Goal: Task Accomplishment & Management: Use online tool/utility

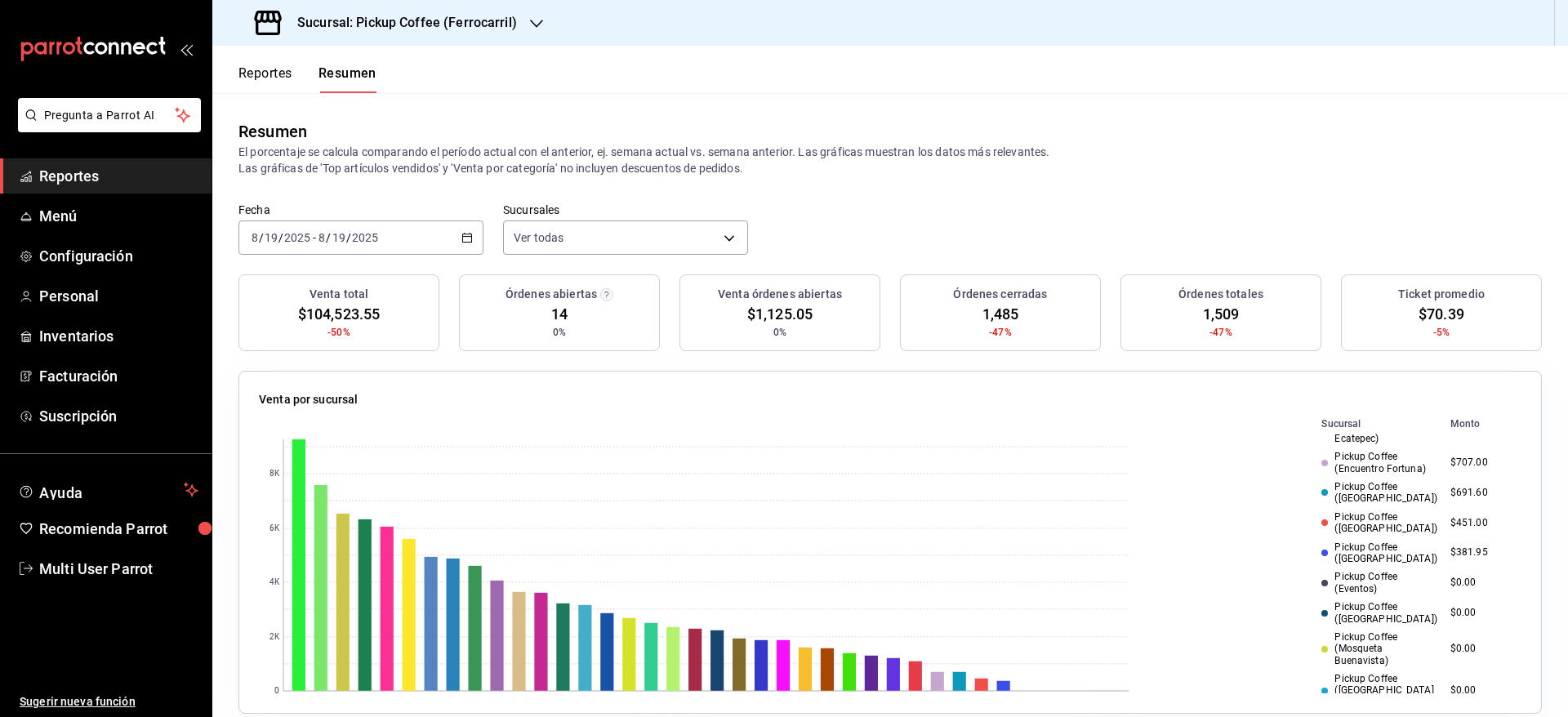
scroll to position [510, 0]
click at [527, 227] on body "Pregunta a Parrot AI Reportes Menú Configuración Personal Inventarios Facturaci…" at bounding box center [784, 358] width 1568 height 717
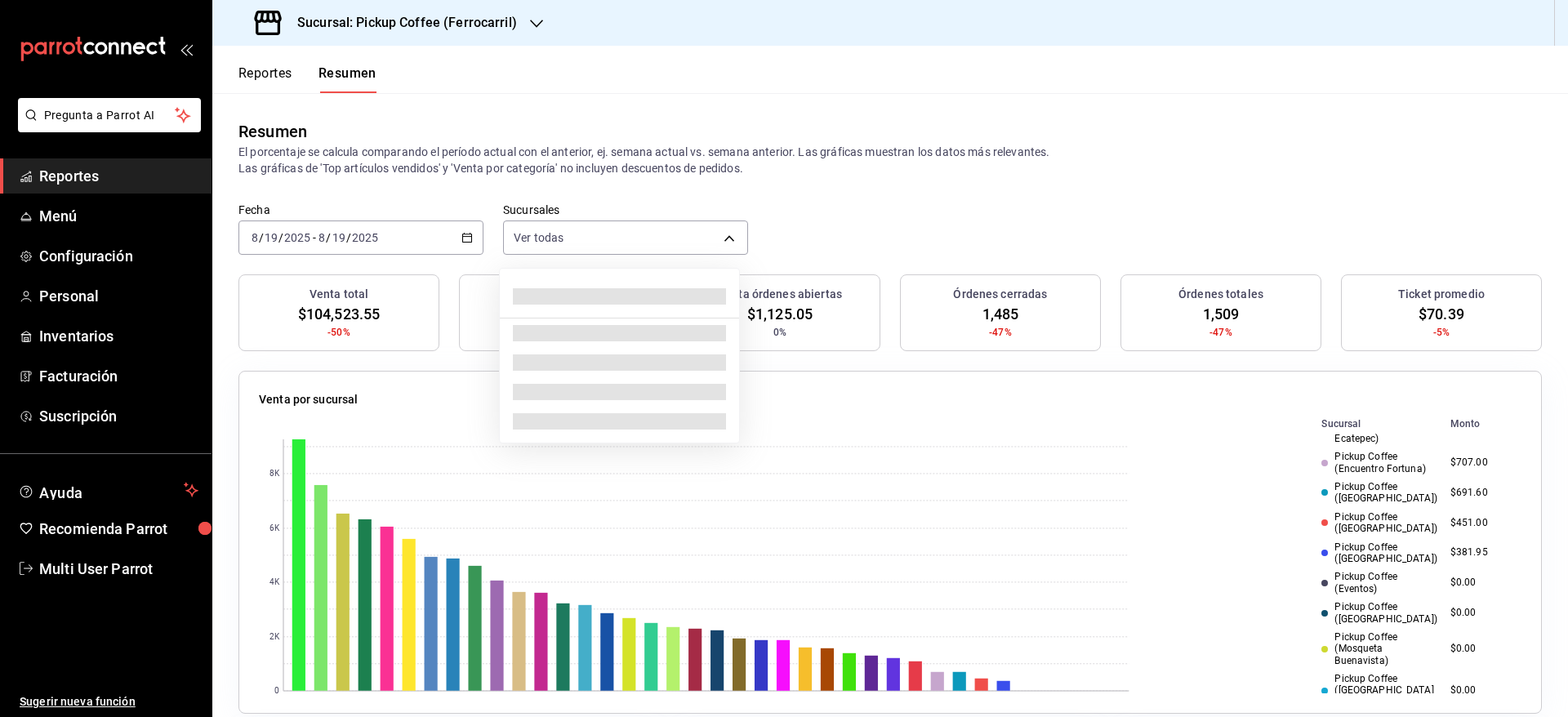
click at [434, 229] on div at bounding box center [784, 358] width 1568 height 717
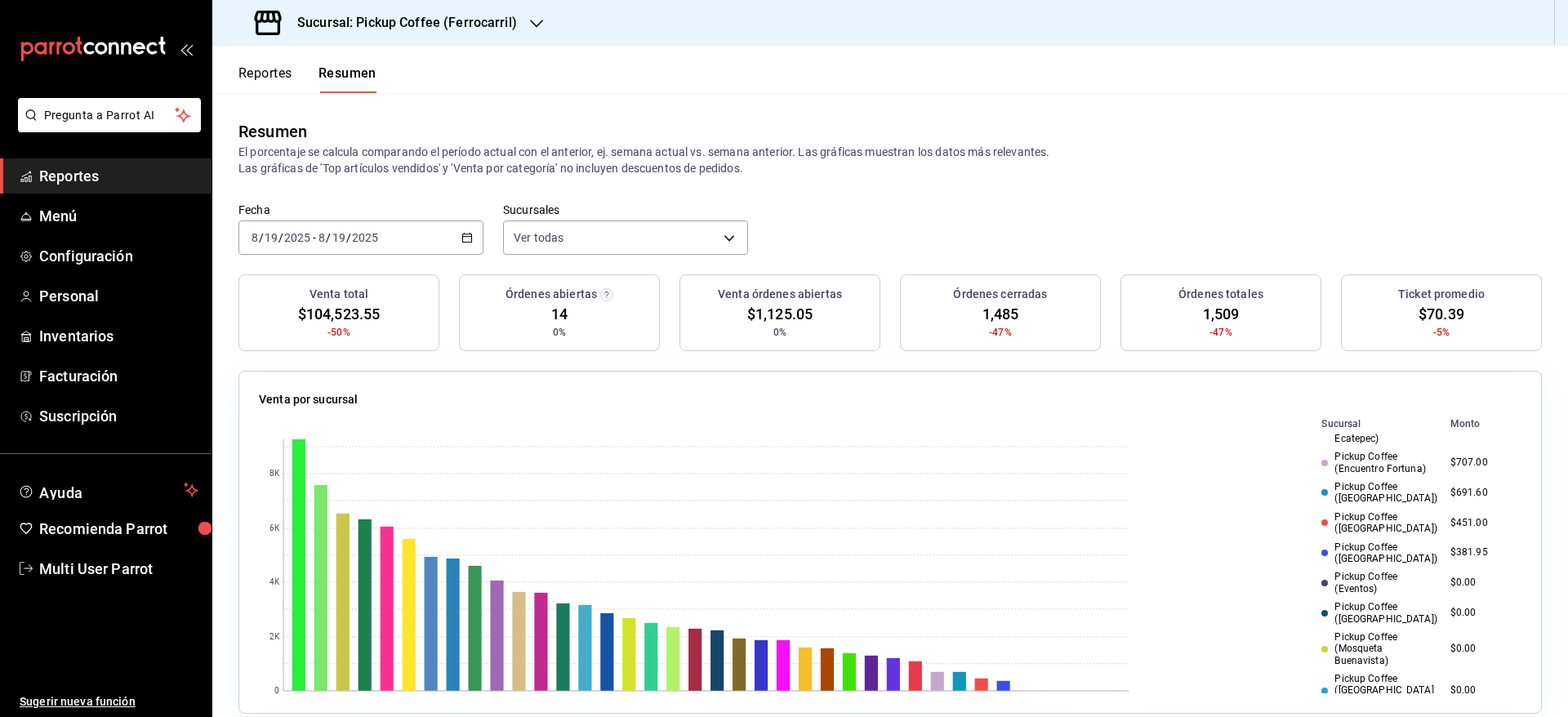
click at [445, 229] on div "[DATE] [DATE] - [DATE] [DATE]" at bounding box center [361, 237] width 245 height 34
click at [464, 131] on div "Resumen" at bounding box center [890, 131] width 1303 height 24
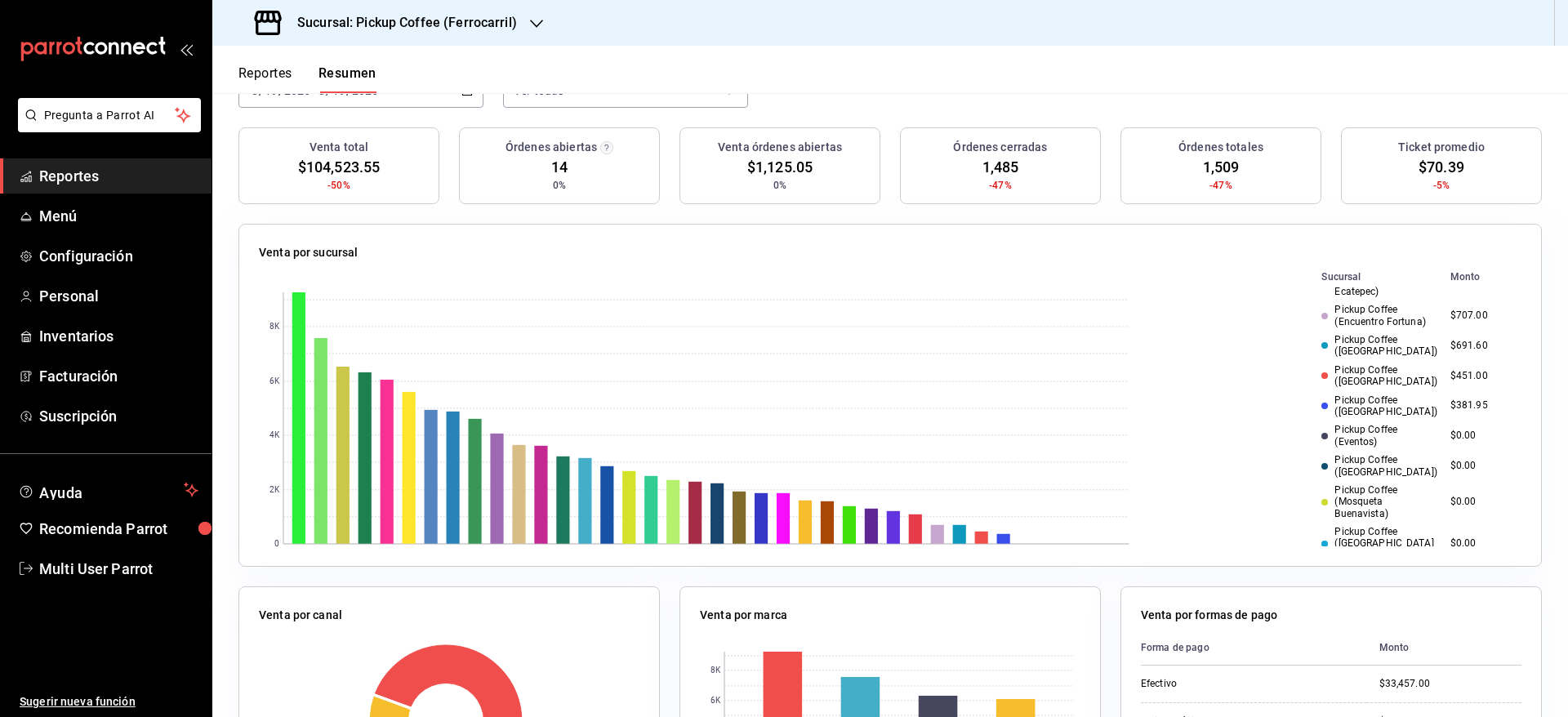
scroll to position [0, 0]
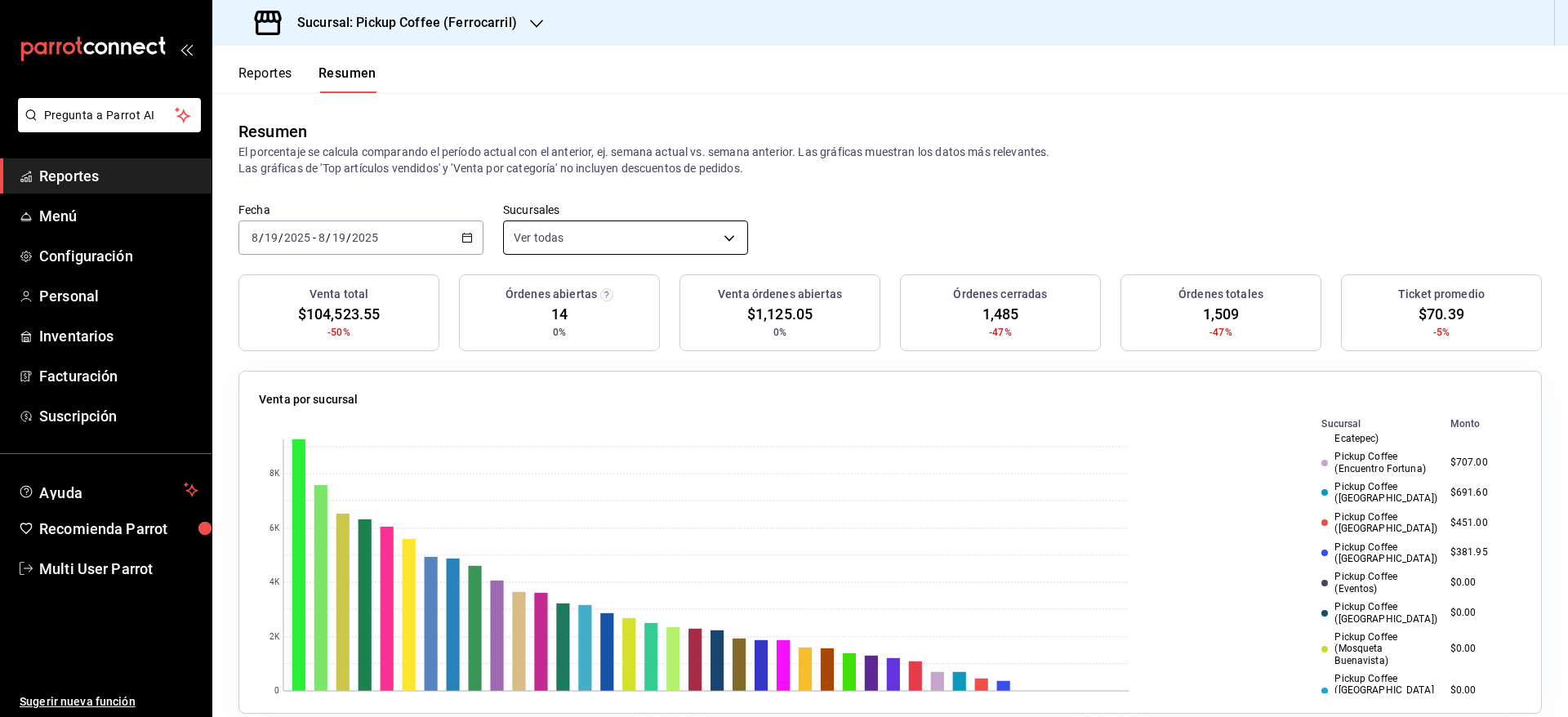
click at [558, 240] on body "Pregunta a Parrot AI Reportes Menú Configuración Personal Inventarios Facturaci…" at bounding box center [784, 358] width 1568 height 717
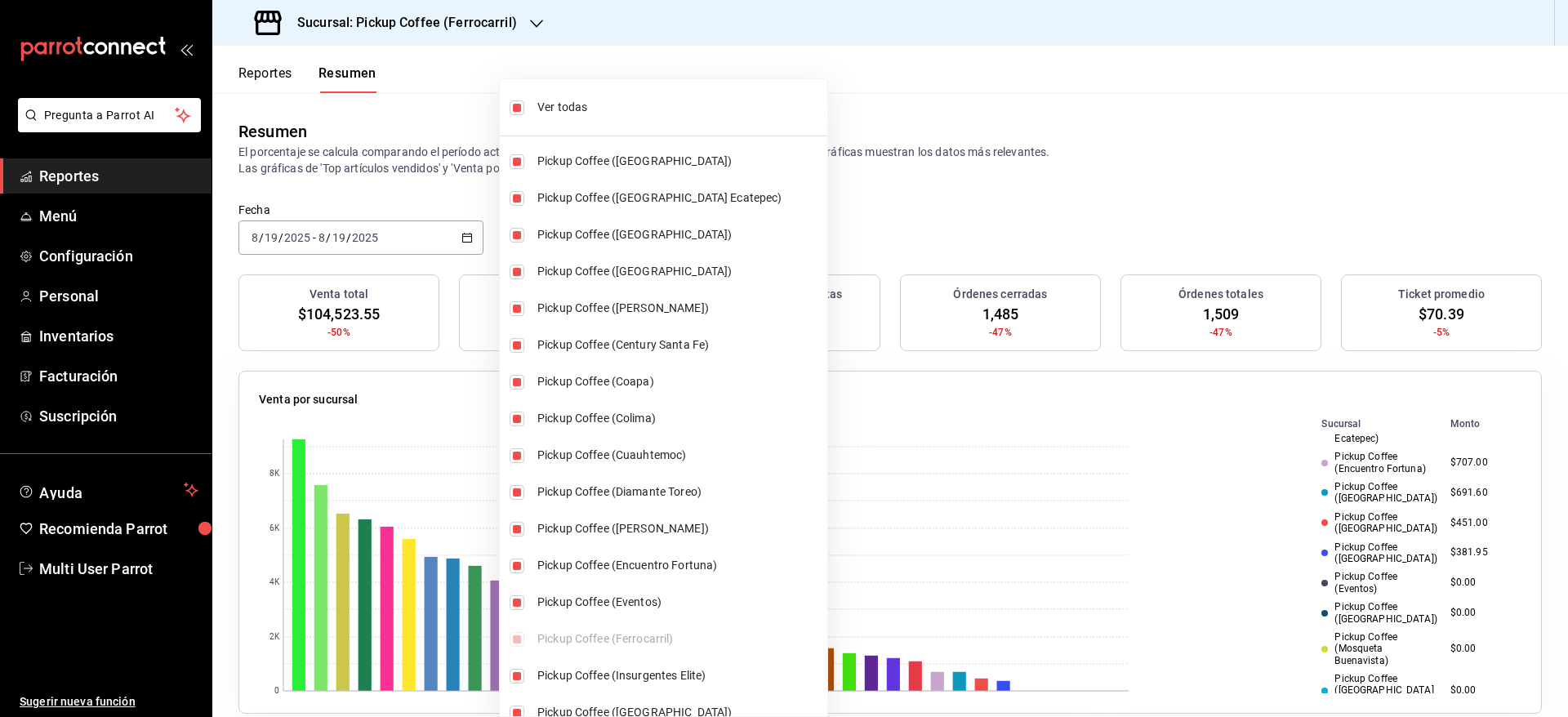
click at [553, 148] on li "Pickup Coffee ([GEOGRAPHIC_DATA])" at bounding box center [664, 161] width 328 height 37
type input "[object Object],[object Object],[object Object],[object Object],[object Object]…"
checkbox input "false"
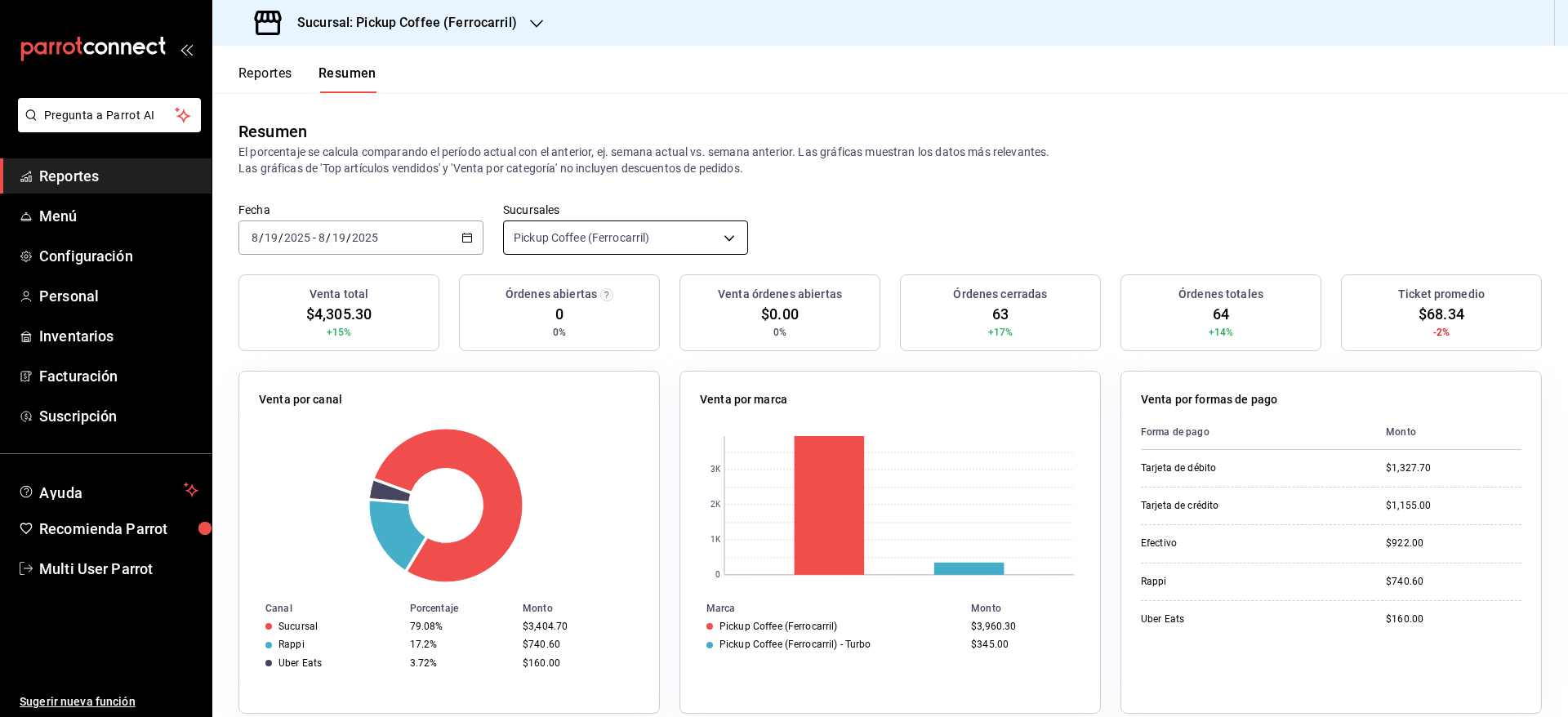
click at [621, 226] on body "Pregunta a Parrot AI Reportes Menú Configuración Personal Inventarios Facturaci…" at bounding box center [784, 358] width 1568 height 717
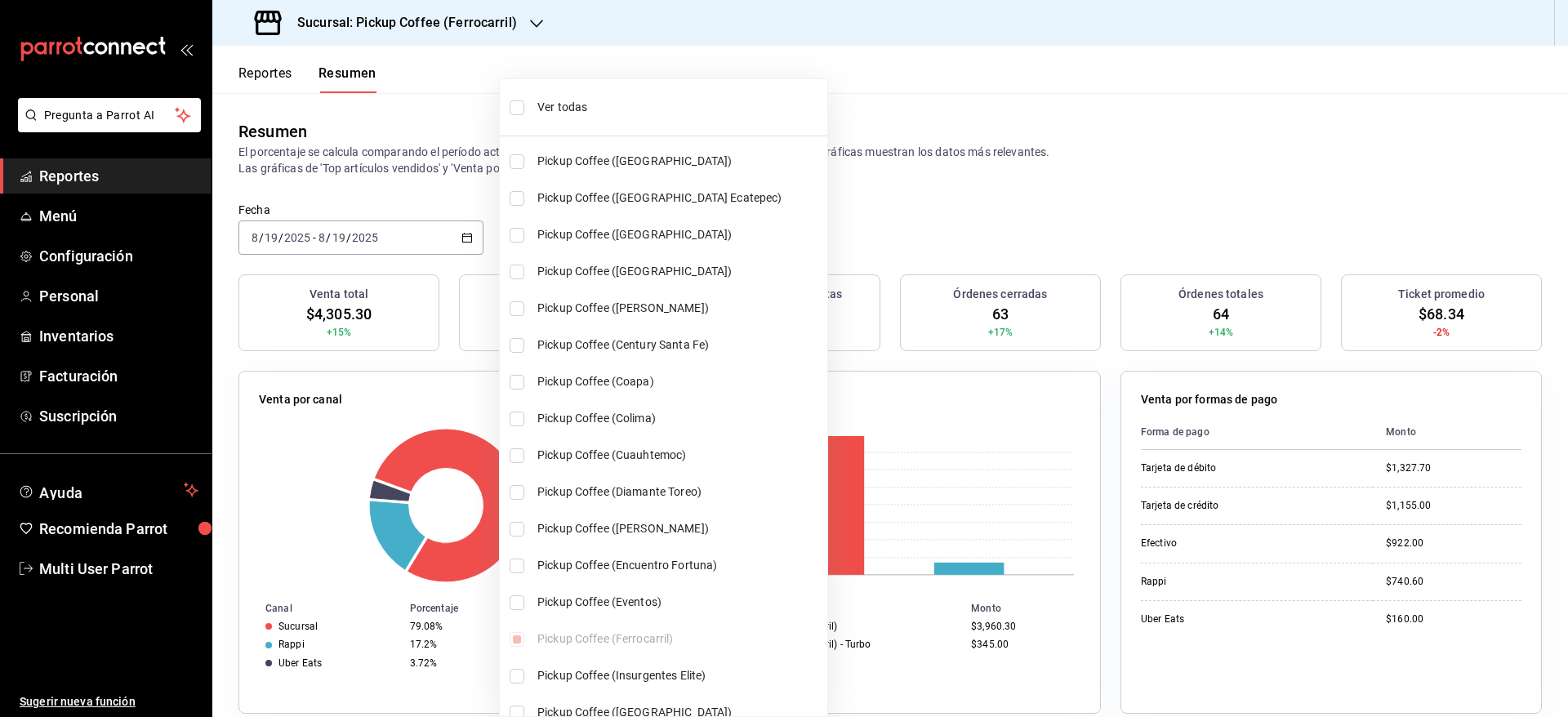
click at [556, 94] on li "Ver todas" at bounding box center [664, 107] width 328 height 43
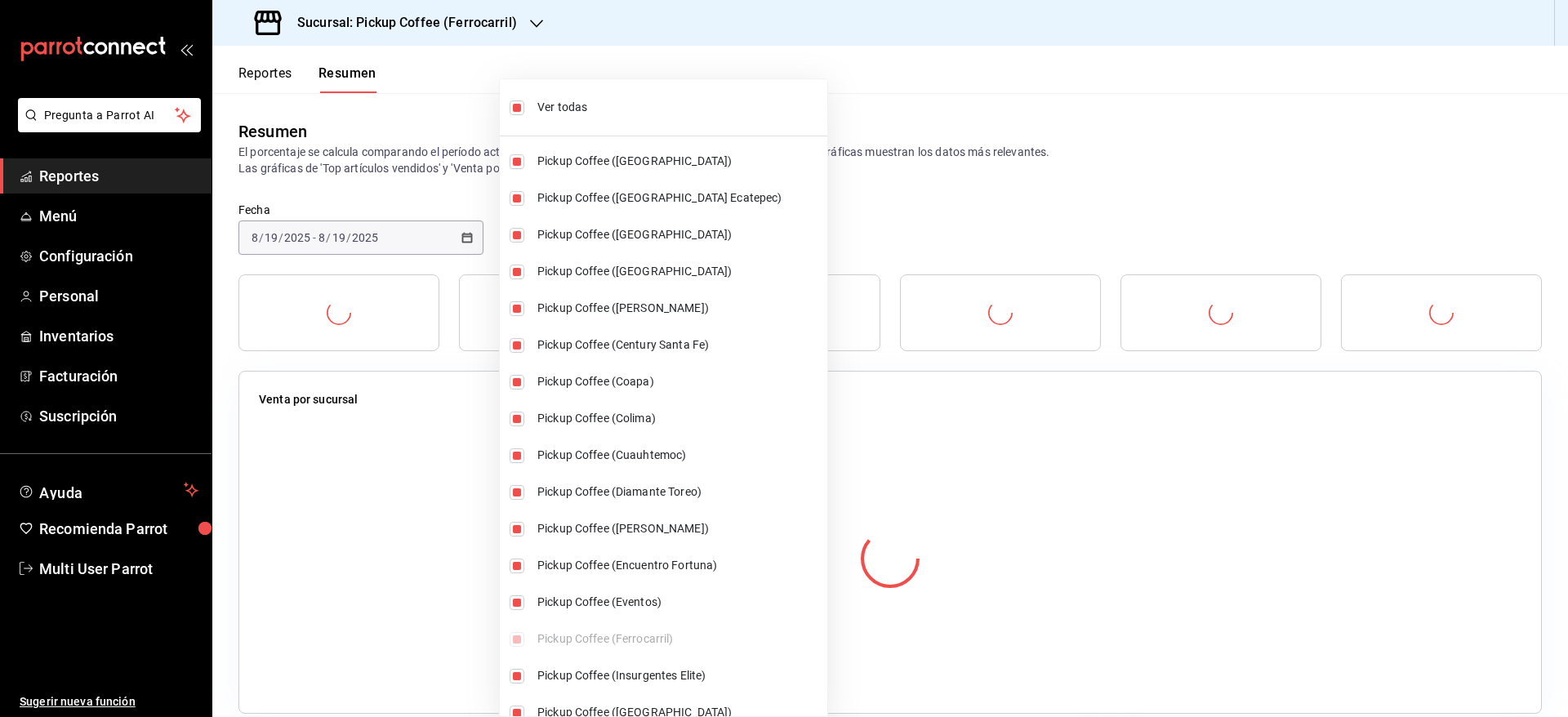
click at [972, 76] on div at bounding box center [784, 358] width 1568 height 717
type input "[object Object],[object Object],[object Object],[object Object],[object Object]…"
checkbox input "true"
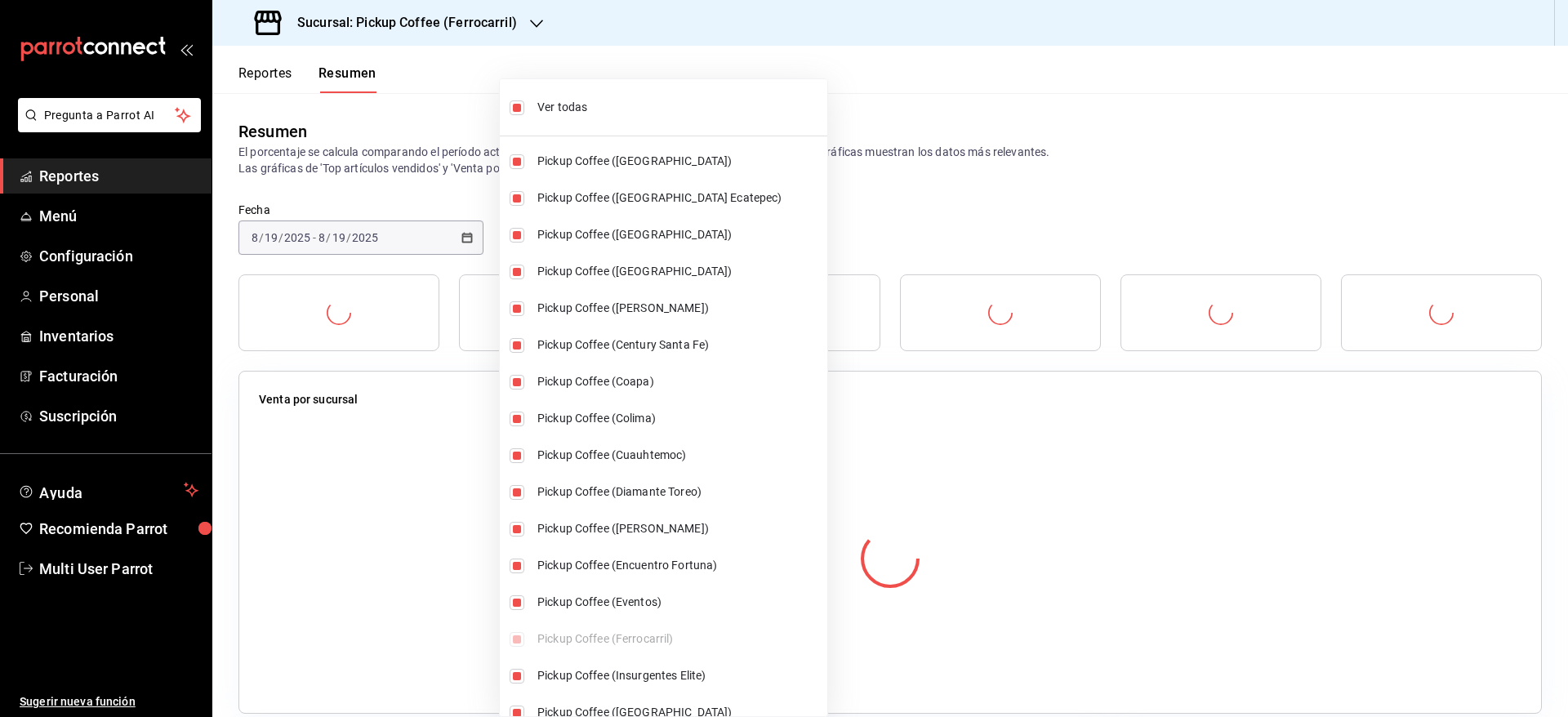
checkbox input "true"
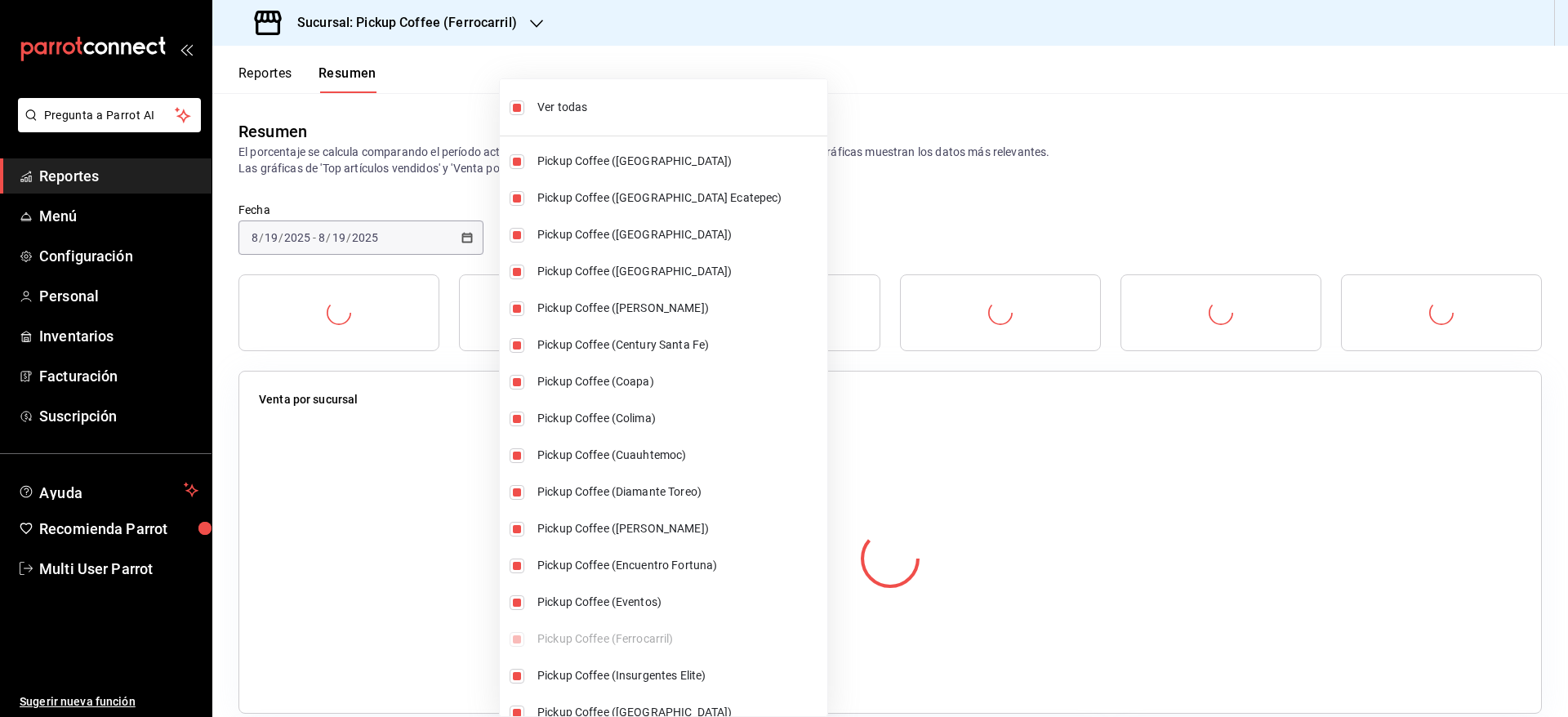
checkbox input "true"
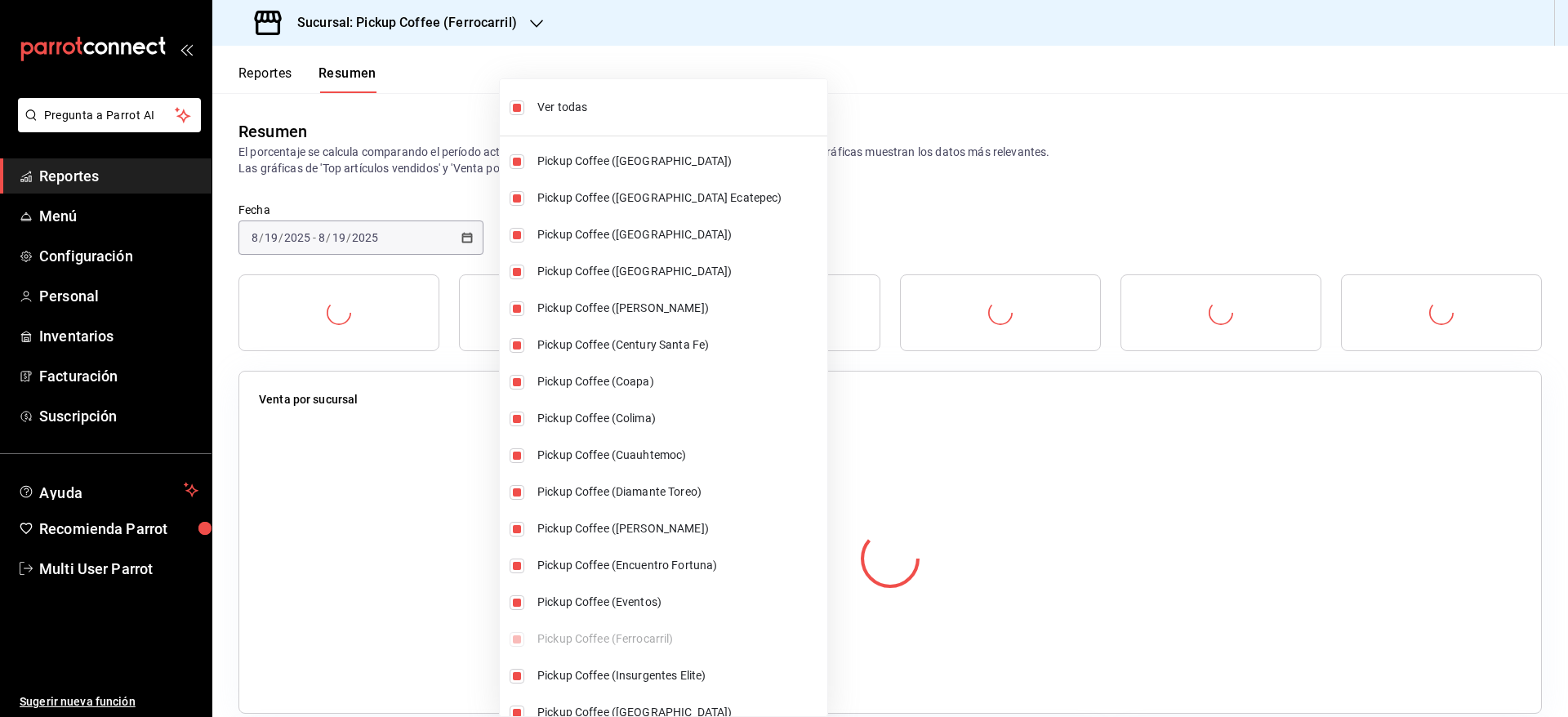
checkbox input "true"
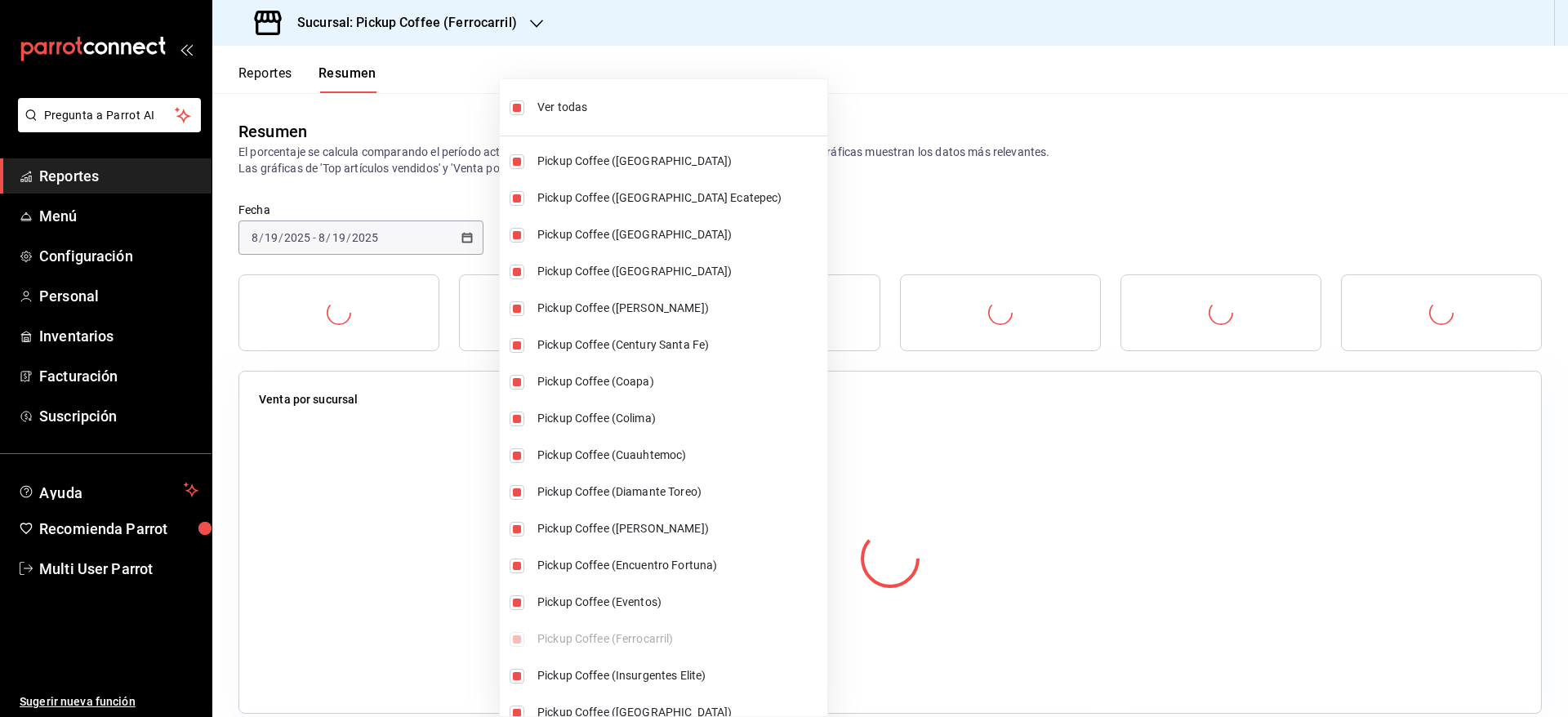
checkbox input "true"
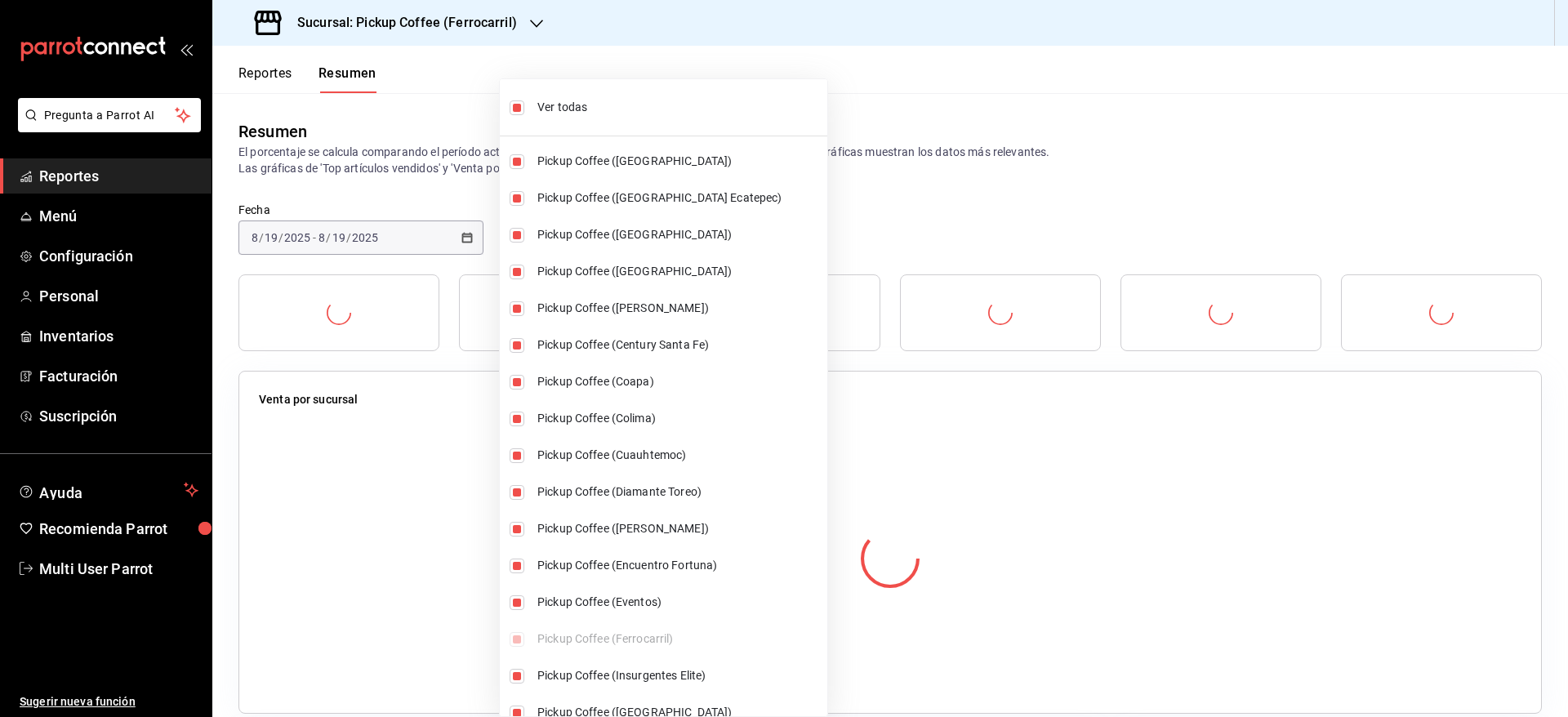
checkbox input "true"
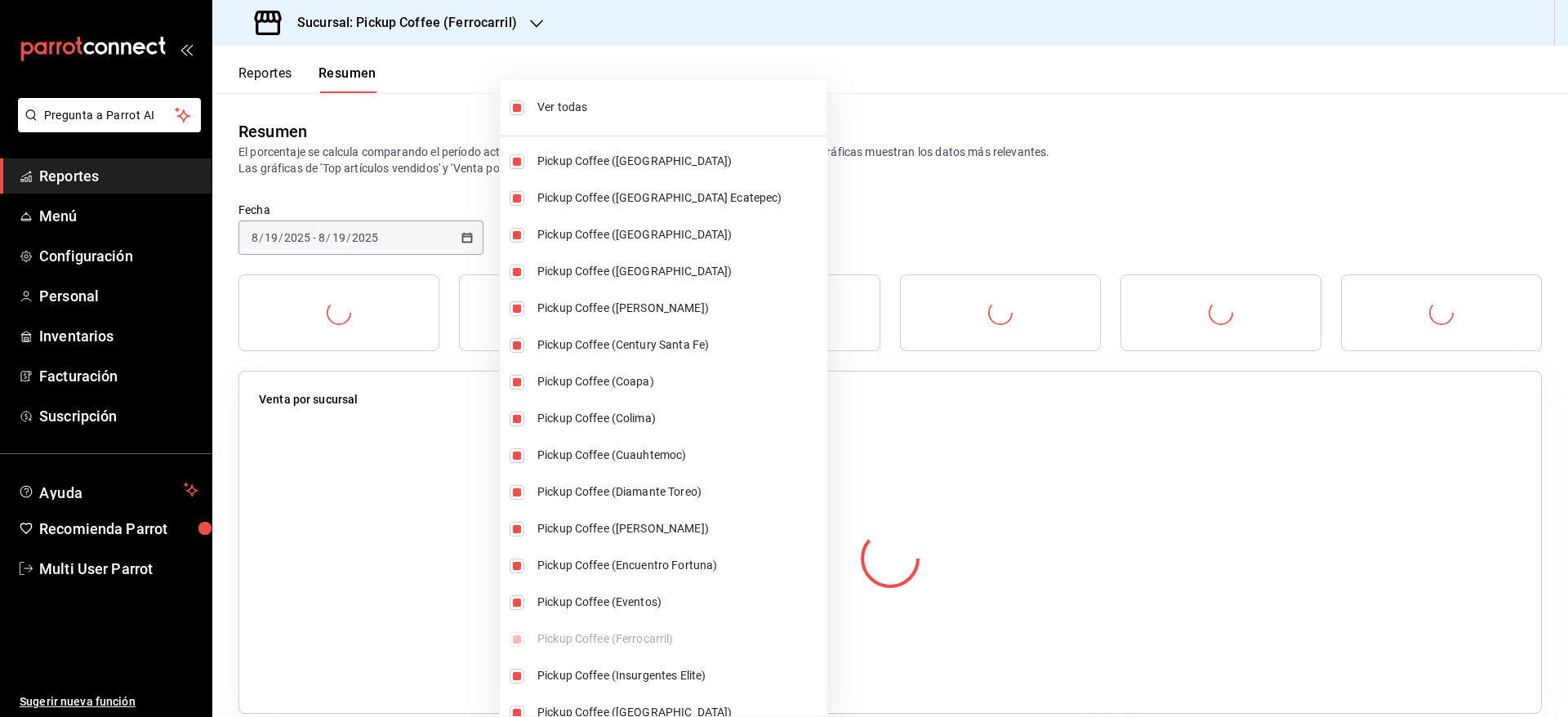
checkbox input "true"
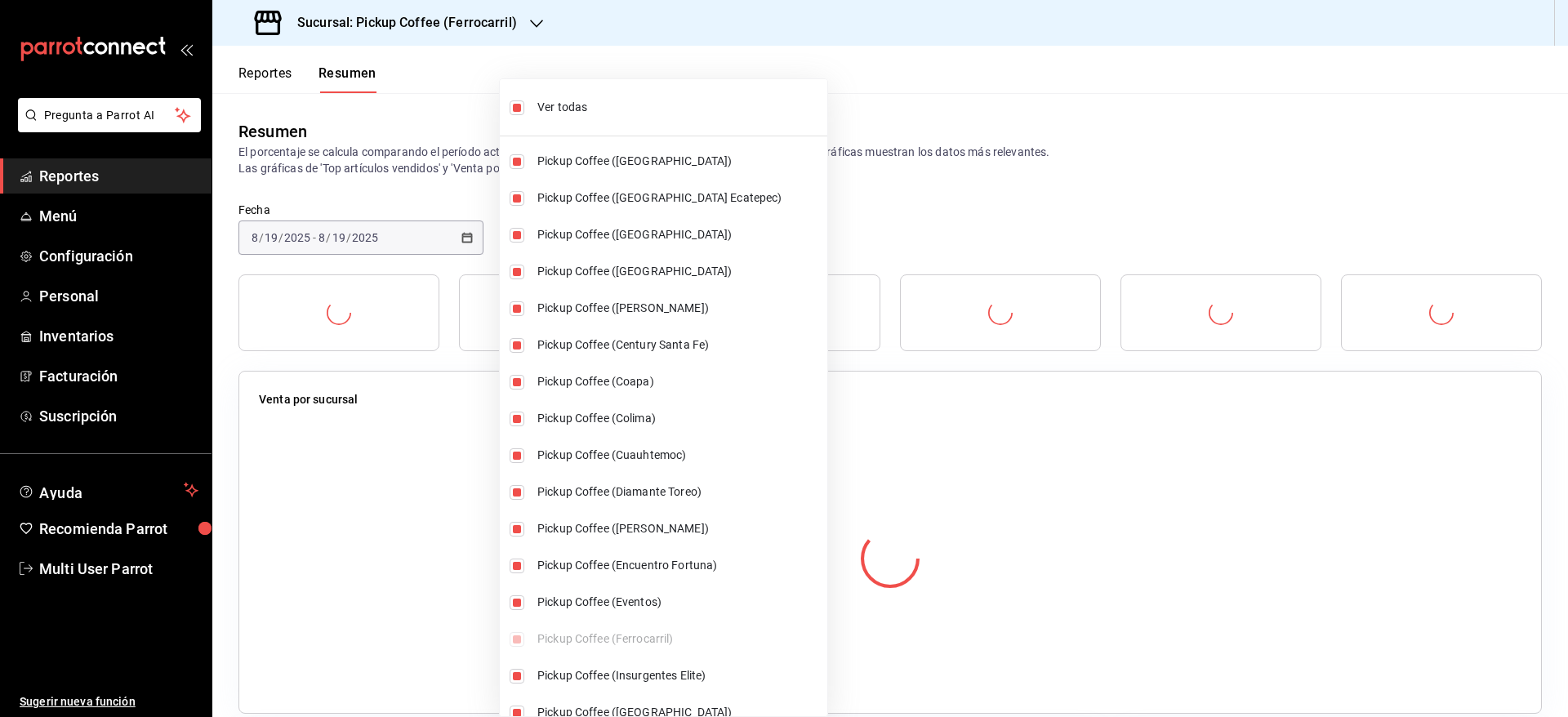
checkbox input "true"
